Goal: Information Seeking & Learning: Learn about a topic

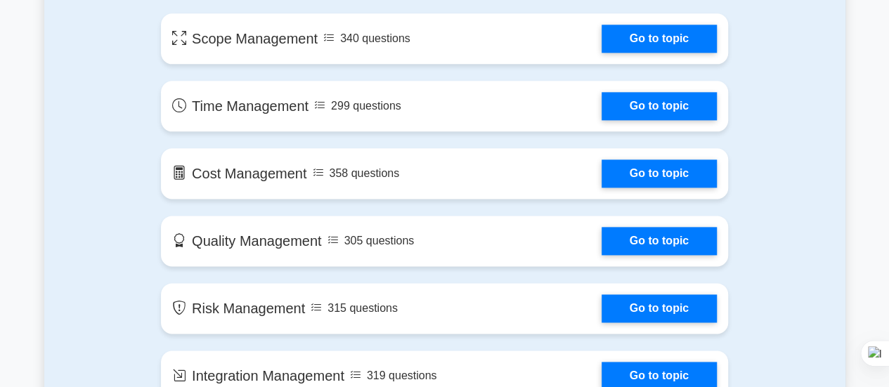
scroll to position [844, 0]
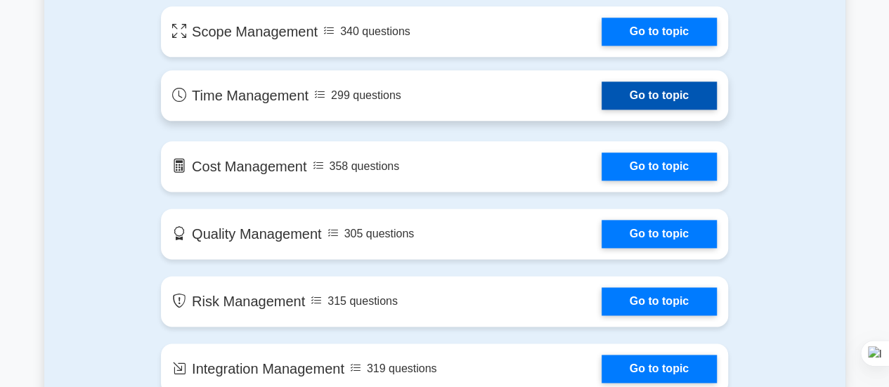
click at [678, 95] on link "Go to topic" at bounding box center [659, 96] width 115 height 28
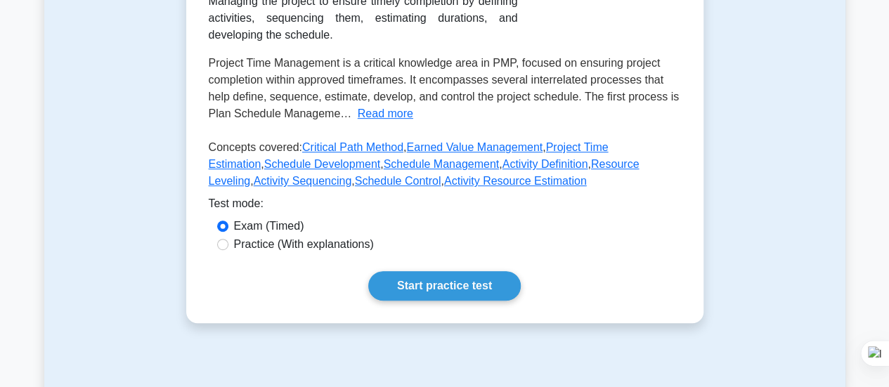
scroll to position [281, 0]
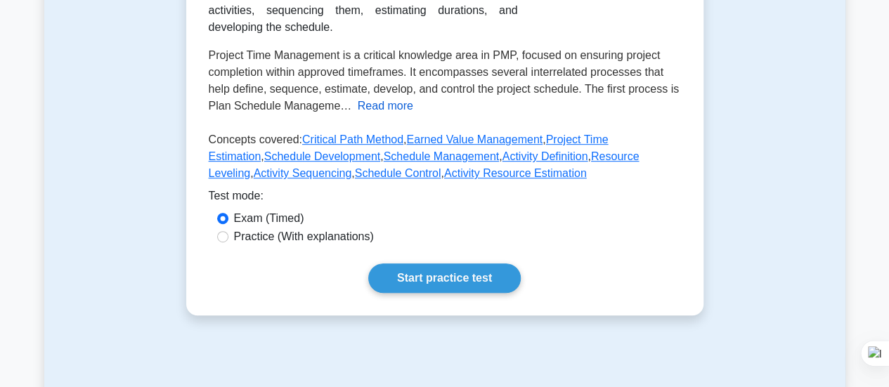
click at [388, 108] on button "Read more" at bounding box center [386, 106] width 56 height 17
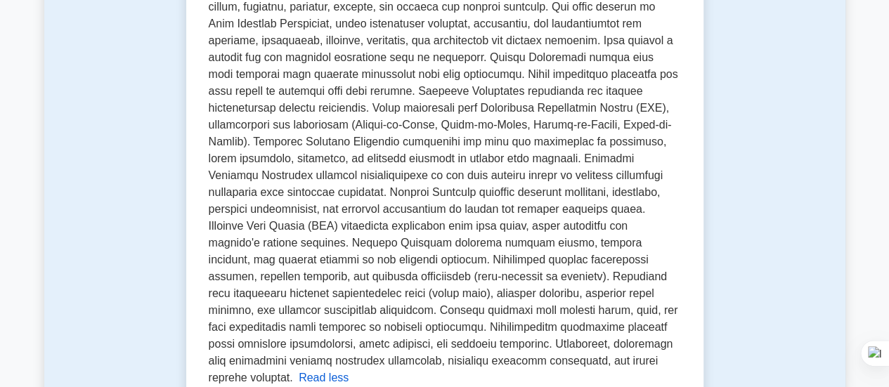
scroll to position [366, 0]
